Goal: Navigation & Orientation: Find specific page/section

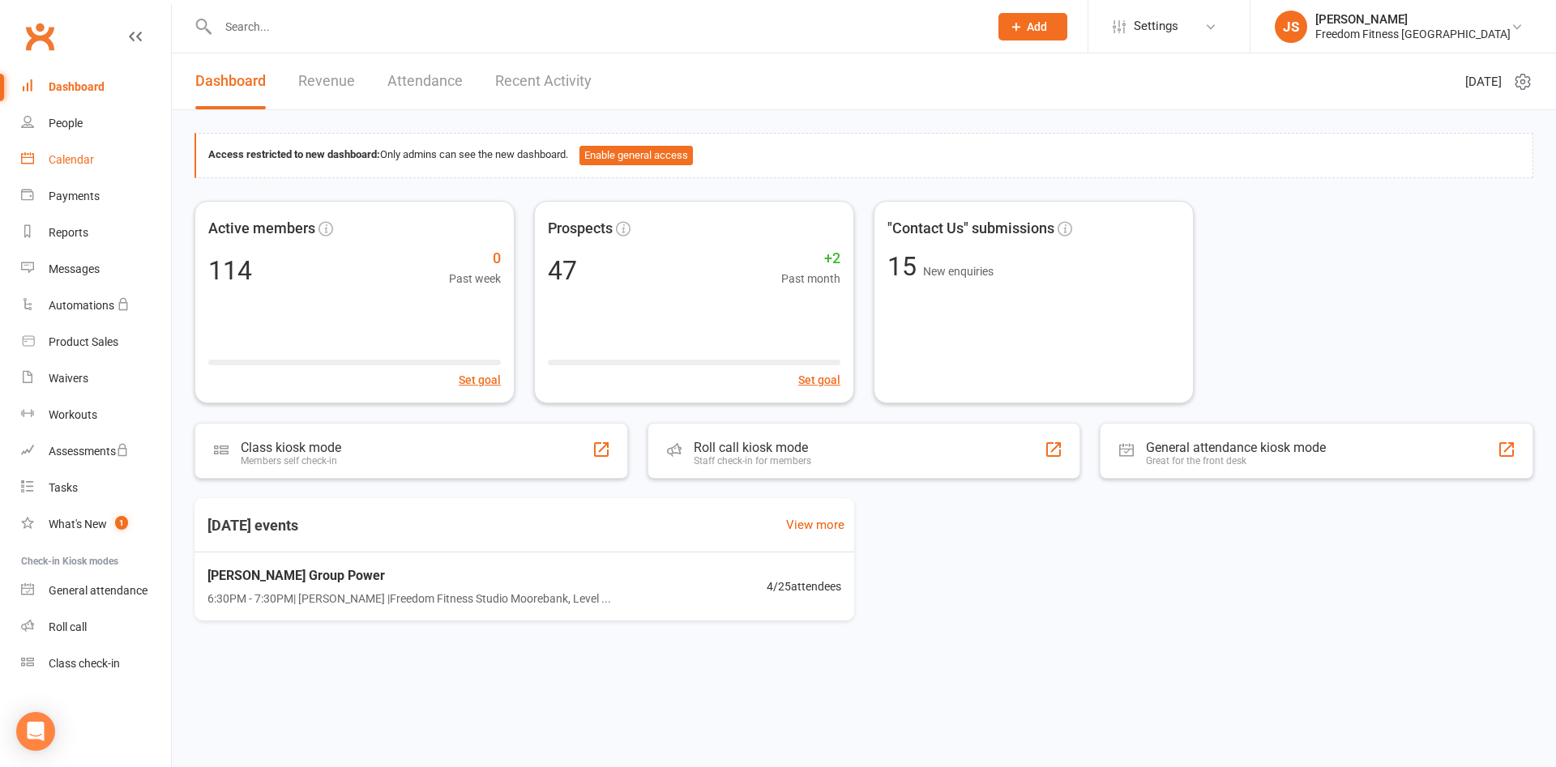
drag, startPoint x: 71, startPoint y: 157, endPoint x: 224, endPoint y: 194, distance: 156.8
click at [71, 157] on div "Calendar" at bounding box center [71, 159] width 45 height 13
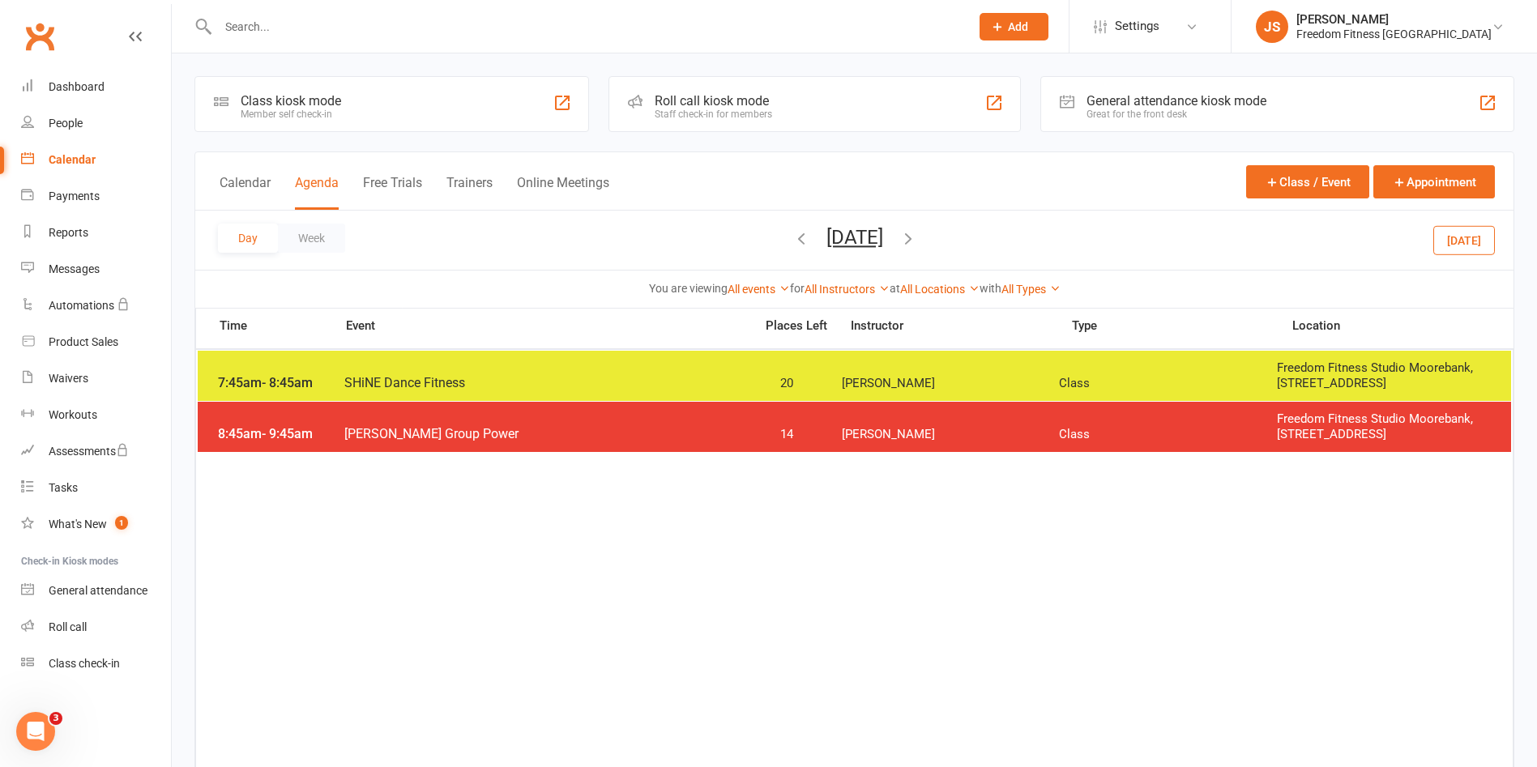
click at [1470, 232] on button "[DATE]" at bounding box center [1464, 239] width 62 height 29
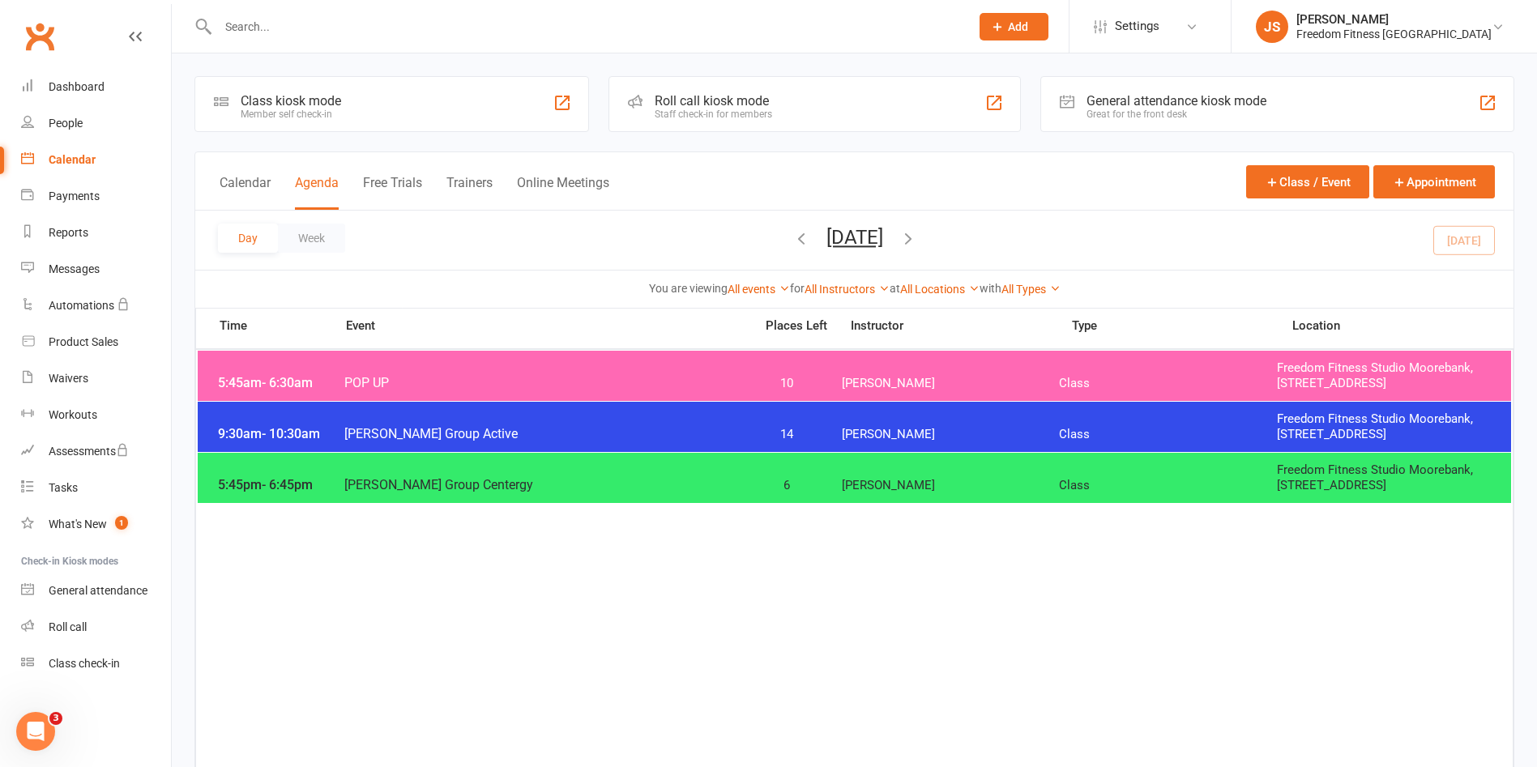
click at [1058, 384] on span "[PERSON_NAME]" at bounding box center [951, 383] width 218 height 15
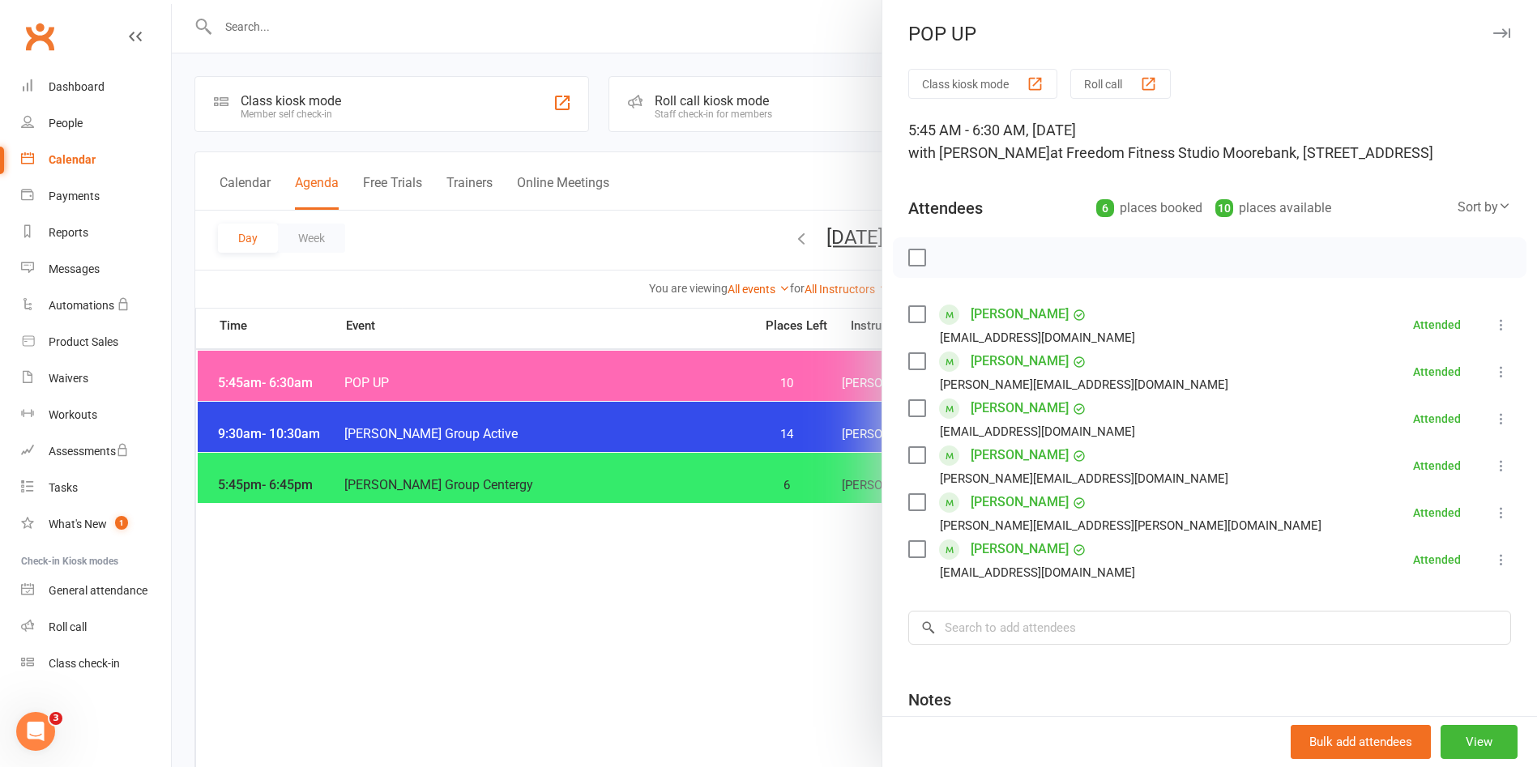
click at [1493, 33] on icon "button" at bounding box center [1501, 33] width 17 height 10
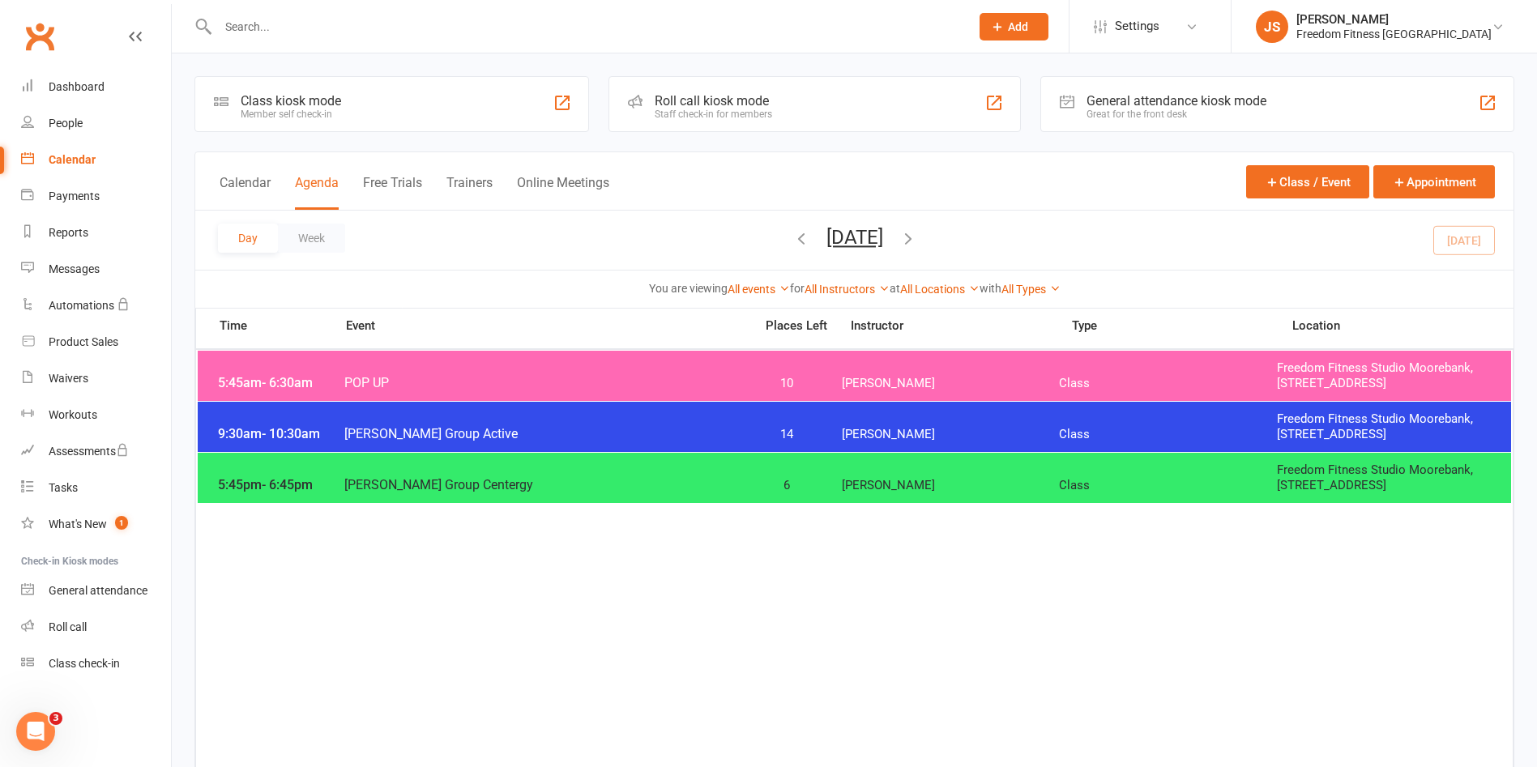
click at [917, 237] on icon "button" at bounding box center [908, 238] width 18 height 18
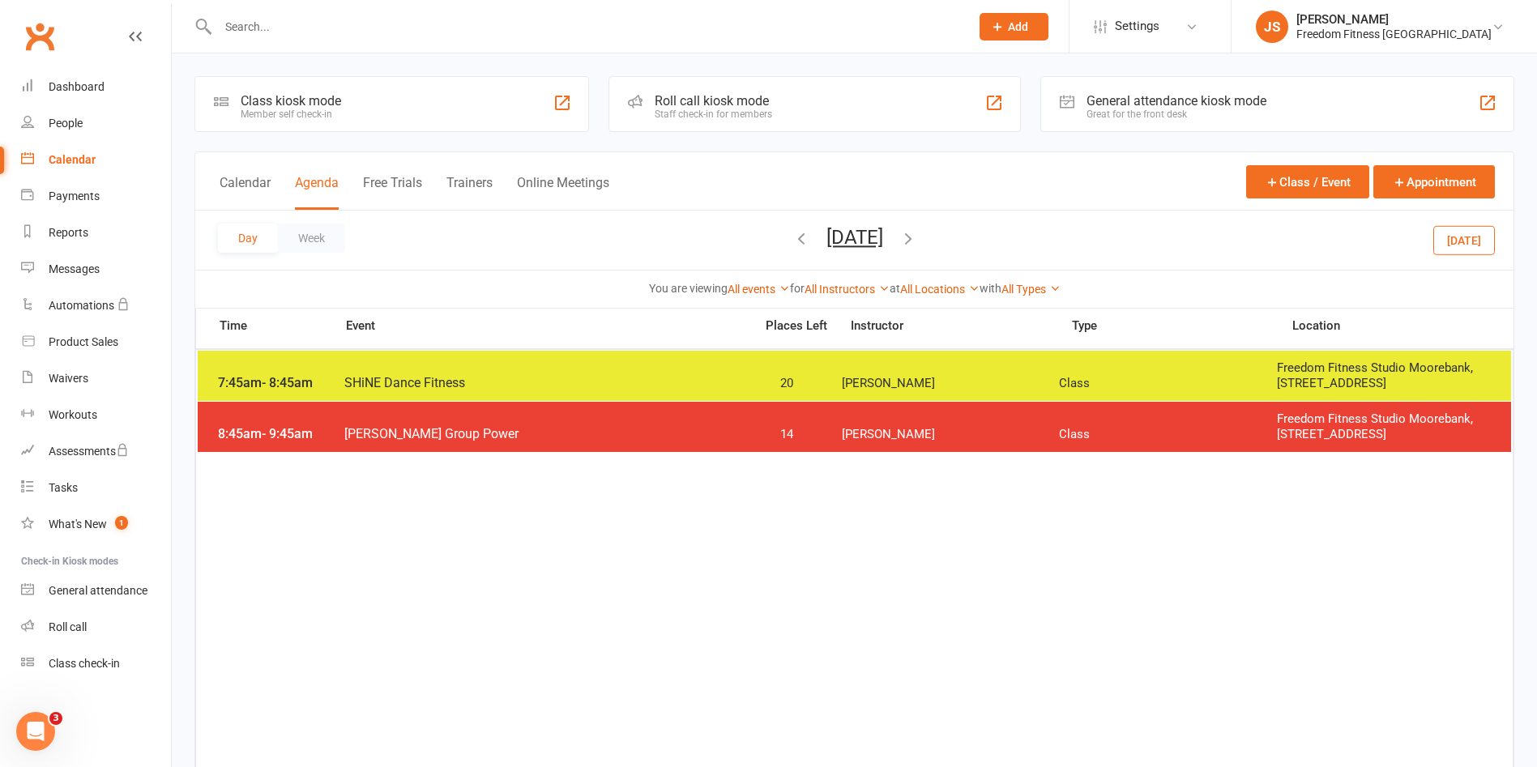
click at [910, 396] on div "7:45am - 8:45am SHiNE Dance Fitness 20 [PERSON_NAME] Class Freedom Fitness Stud…" at bounding box center [855, 376] width 1314 height 50
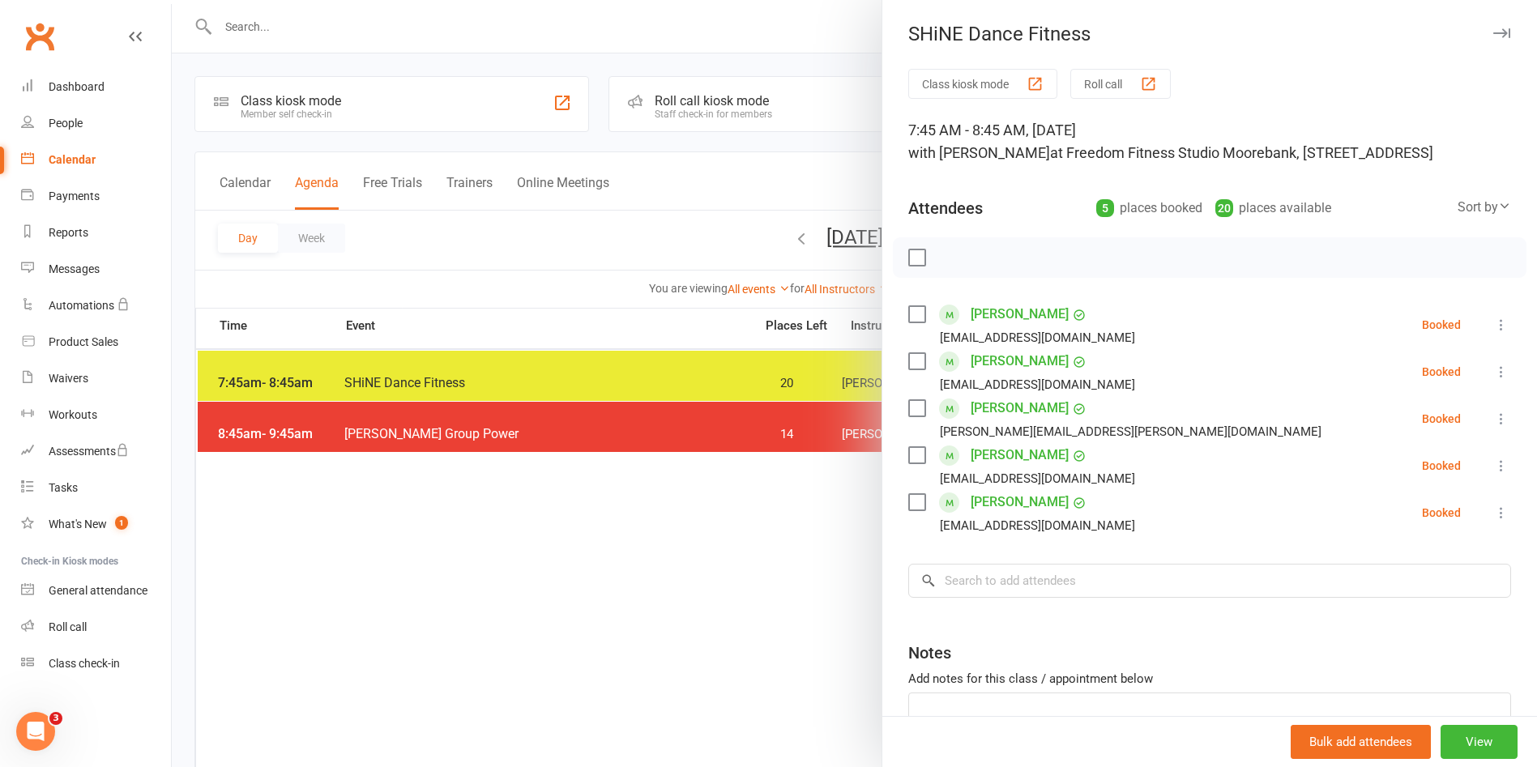
drag, startPoint x: 1470, startPoint y: 37, endPoint x: 1462, endPoint y: 30, distance: 10.9
click at [1493, 36] on icon "button" at bounding box center [1501, 33] width 17 height 10
